Goal: Task Accomplishment & Management: Manage account settings

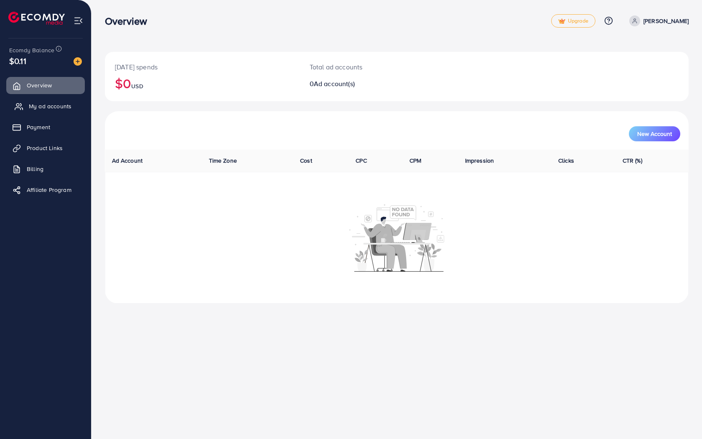
click at [65, 103] on span "My ad accounts" at bounding box center [50, 106] width 43 height 8
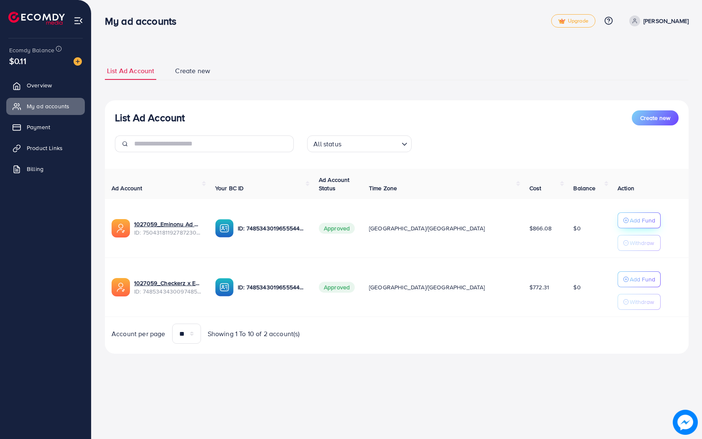
click at [623, 220] on icon "button" at bounding box center [626, 220] width 6 height 6
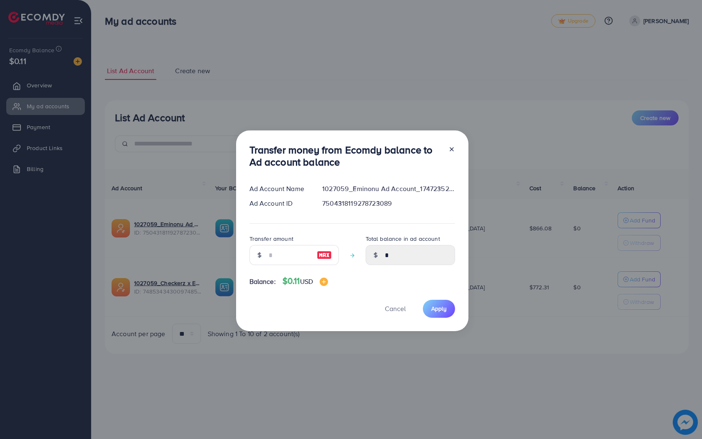
click at [451, 149] on icon at bounding box center [452, 149] width 7 height 7
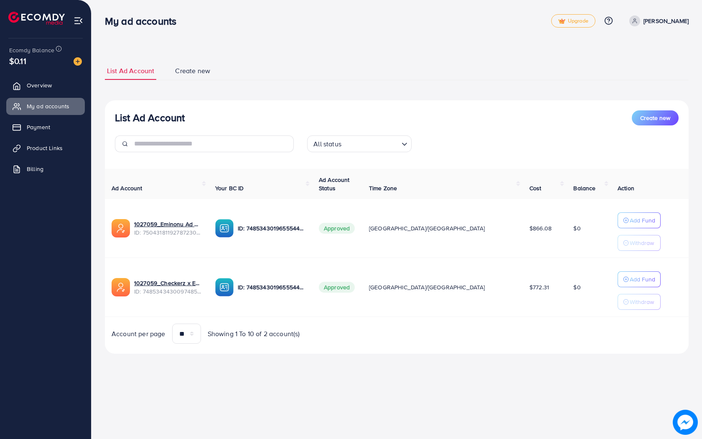
click at [190, 76] on link "Create new" at bounding box center [192, 71] width 39 height 18
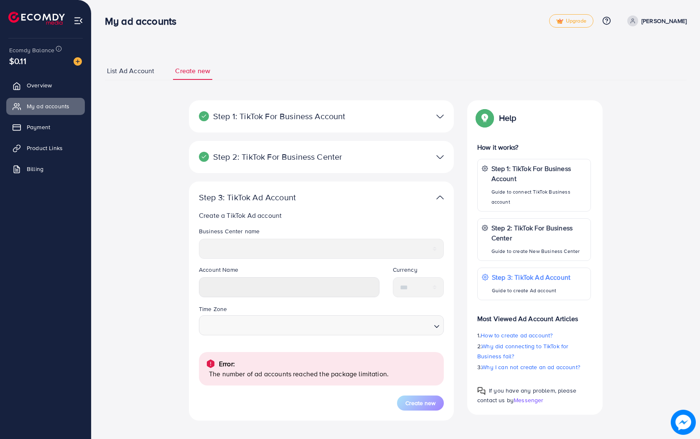
click at [147, 75] on span "List Ad Account" at bounding box center [130, 71] width 47 height 10
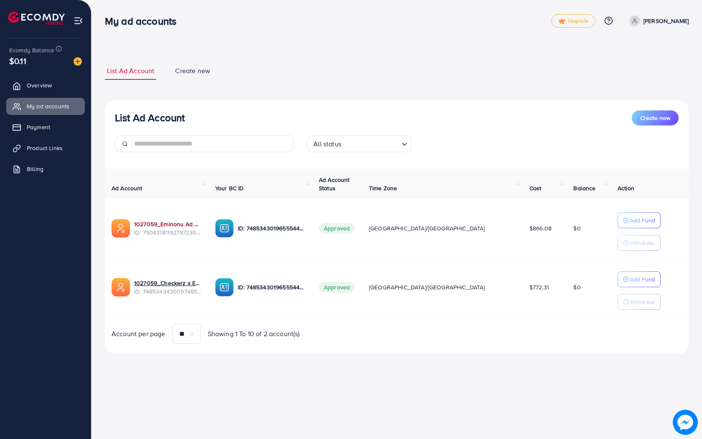
click at [172, 226] on link "1027059_Eminonu Ad Account_1747235238029" at bounding box center [168, 224] width 68 height 8
click at [368, 59] on div "List Ad Account Create new List Ad Account Create new All status Loading... Ad …" at bounding box center [397, 208] width 584 height 312
click at [59, 86] on link "Overview" at bounding box center [45, 85] width 79 height 17
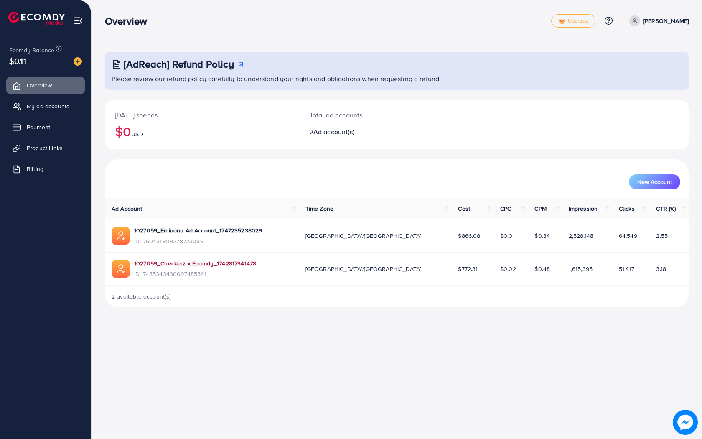
click at [168, 263] on link "1027059_Checkerz x Ecomdy_1742817341478" at bounding box center [195, 263] width 122 height 8
click at [61, 106] on span "My ad accounts" at bounding box center [50, 106] width 43 height 8
